Goal: Task Accomplishment & Management: Use online tool/utility

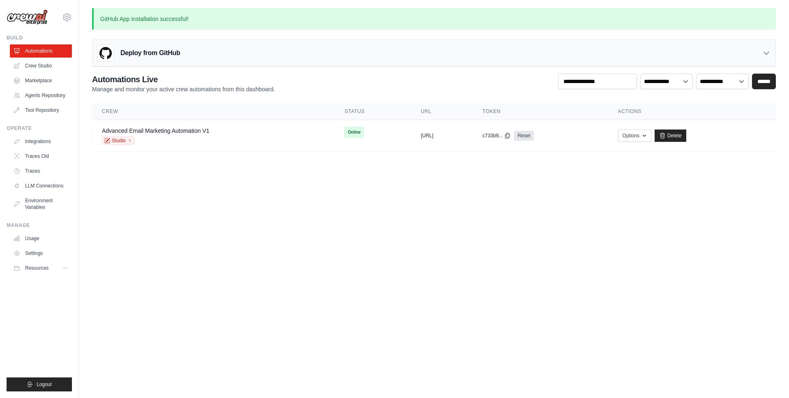
click at [258, 57] on div "Deploy from GitHub" at bounding box center [433, 53] width 683 height 27
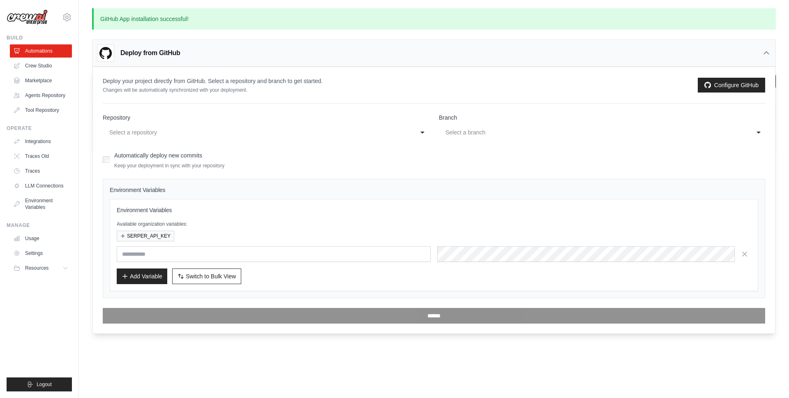
click at [258, 57] on div "Deploy from GitHub" at bounding box center [433, 53] width 683 height 27
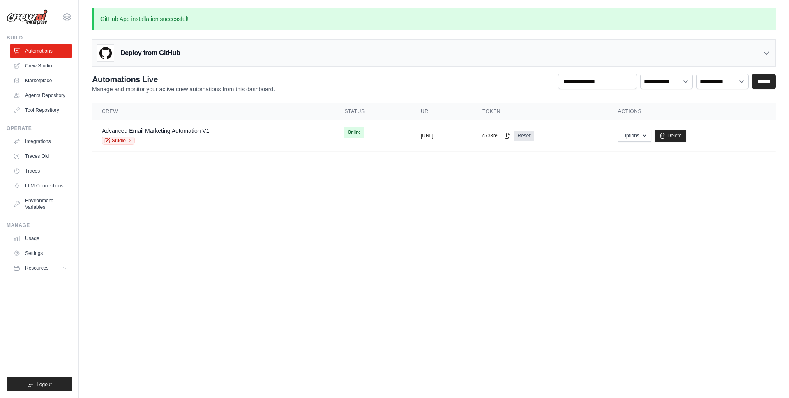
drag, startPoint x: 171, startPoint y: 69, endPoint x: 172, endPoint y: 58, distance: 10.7
click at [171, 67] on div "**********" at bounding box center [434, 79] width 710 height 143
click at [173, 58] on div "Deploy from GitHub" at bounding box center [138, 53] width 83 height 16
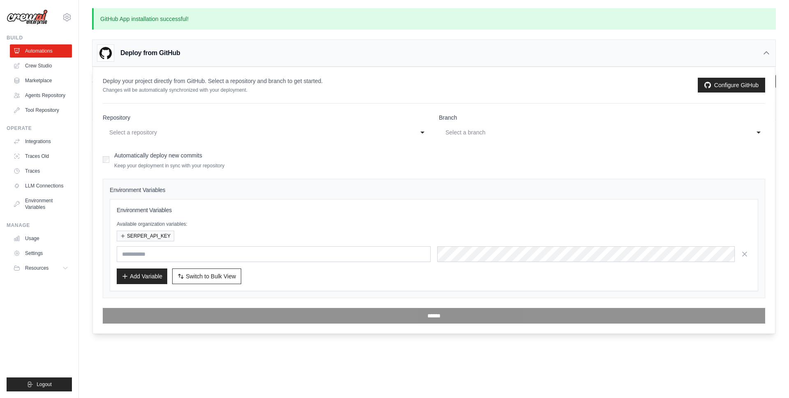
click at [147, 189] on h4 "Environment Variables" at bounding box center [434, 190] width 648 height 8
click at [192, 184] on div "Environment Variables Environment Variables Available organization variables: S…" at bounding box center [434, 238] width 662 height 119
click at [145, 155] on label "Automatically deploy new commits" at bounding box center [158, 155] width 88 height 7
click at [117, 157] on label "Automatically deploy new commits" at bounding box center [158, 155] width 88 height 7
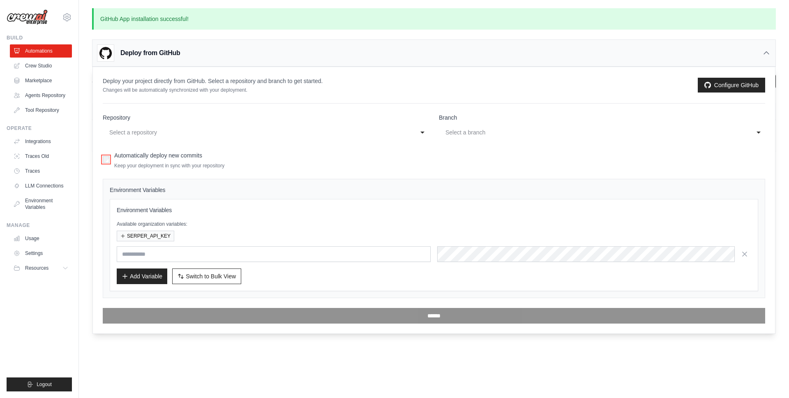
drag, startPoint x: 480, startPoint y: 137, endPoint x: 472, endPoint y: 134, distance: 8.8
click at [480, 137] on div "Select a branch" at bounding box center [596, 132] width 305 height 13
click at [412, 133] on div "Select a repository" at bounding box center [260, 132] width 305 height 13
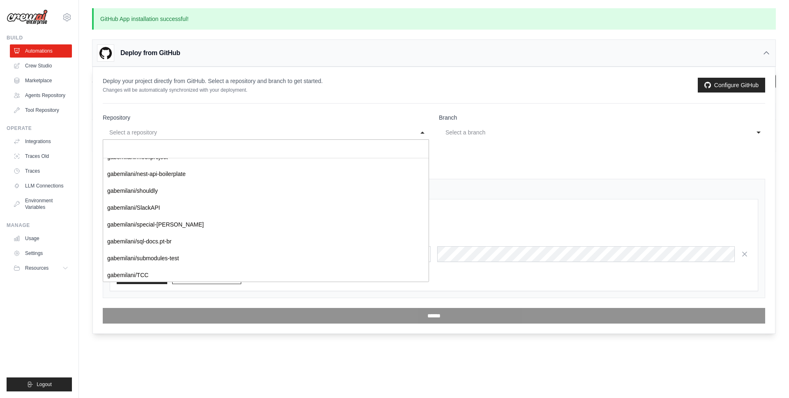
scroll to position [399, 0]
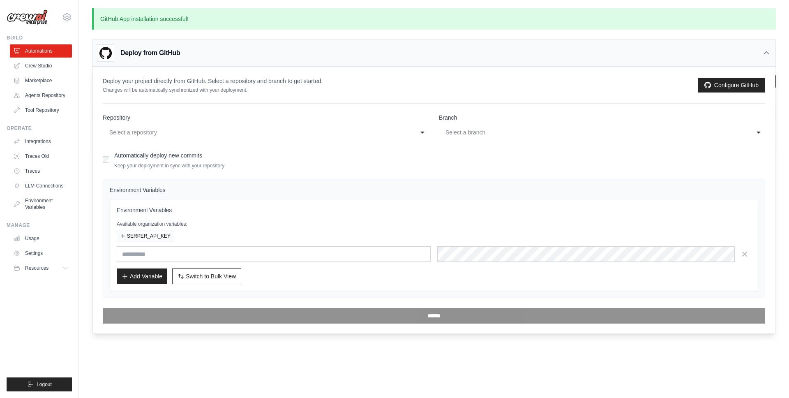
click at [548, 194] on h4 "Environment Variables" at bounding box center [434, 190] width 648 height 8
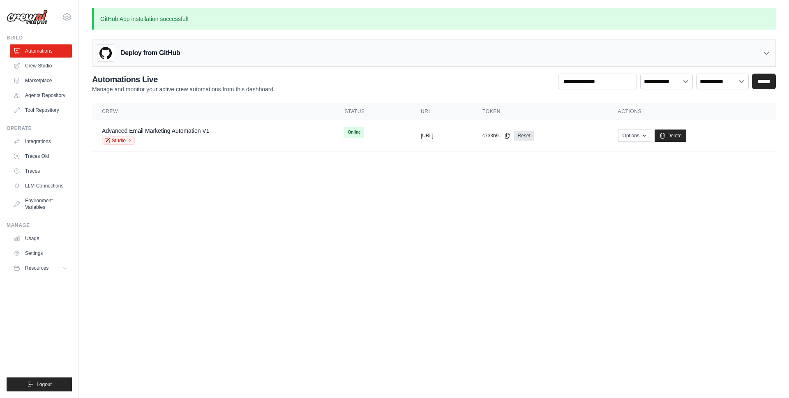
click at [187, 48] on div "Deploy from GitHub" at bounding box center [433, 53] width 683 height 27
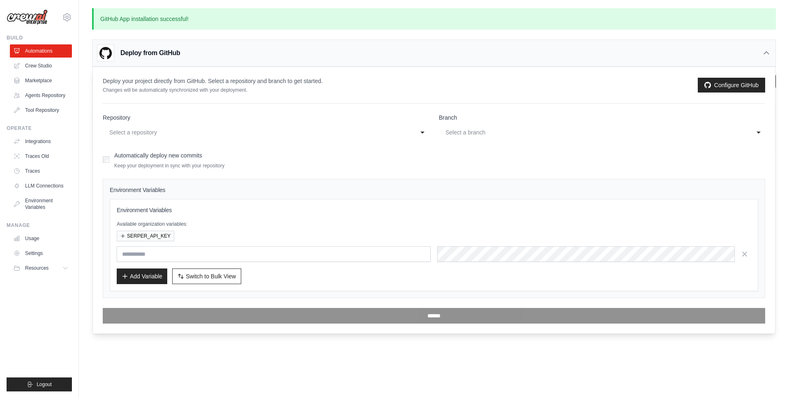
click at [144, 132] on div "Select a repository" at bounding box center [257, 132] width 297 height 10
click at [228, 48] on div "Deploy from GitHub" at bounding box center [433, 53] width 683 height 27
